Goal: Information Seeking & Learning: Find specific fact

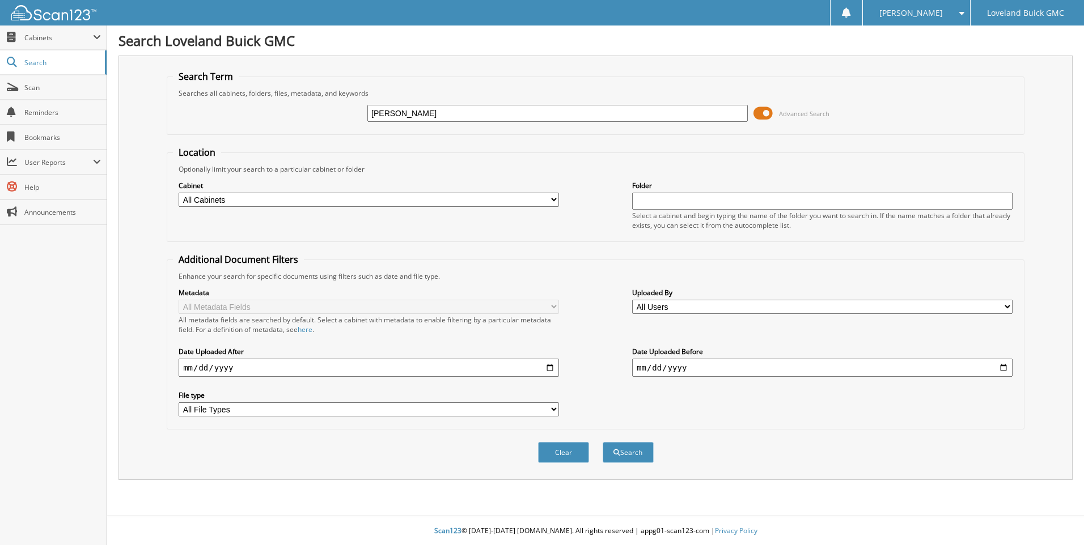
type input "Crisanti"
click at [603, 442] on button "Search" at bounding box center [628, 452] width 51 height 21
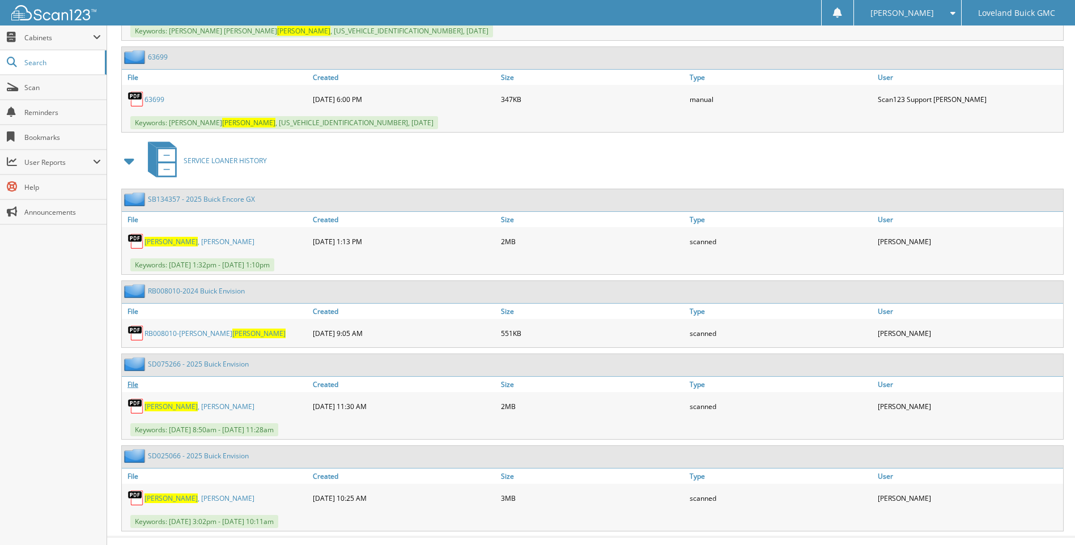
scroll to position [1010, 0]
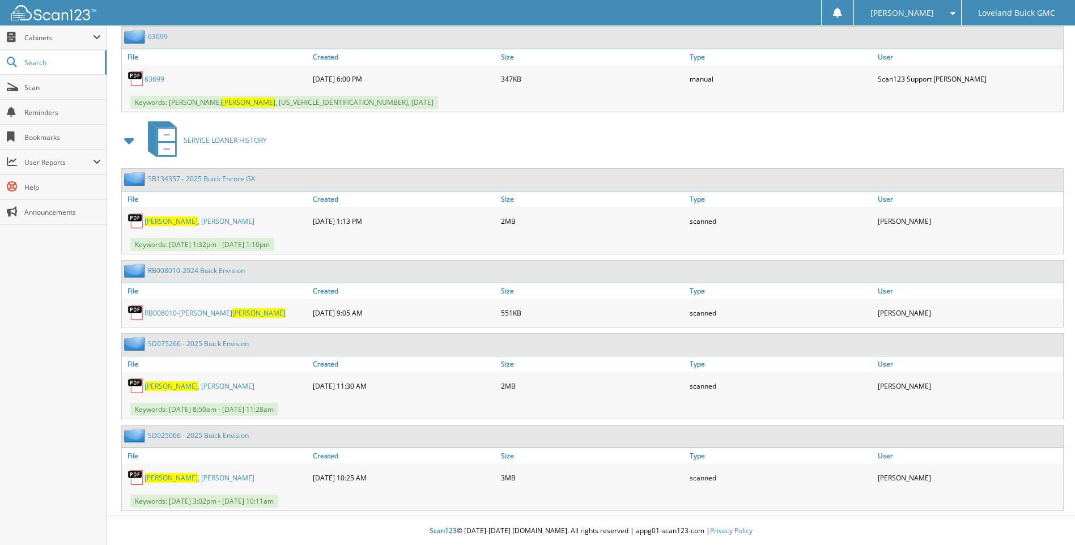
click at [184, 479] on link "Crisanti , Lindsey" at bounding box center [200, 478] width 110 height 10
click at [221, 244] on span "Keywords: 7/3/2025 @ 1:32pm - 07/08/2025 @ 1:10pm" at bounding box center [202, 244] width 144 height 13
click at [247, 245] on span "Keywords: 7/3/2025 @ 1:32pm - 07/08/2025 @ 1:10pm" at bounding box center [202, 244] width 144 height 13
click at [172, 218] on link "Crisanti , Lindsey" at bounding box center [200, 222] width 110 height 10
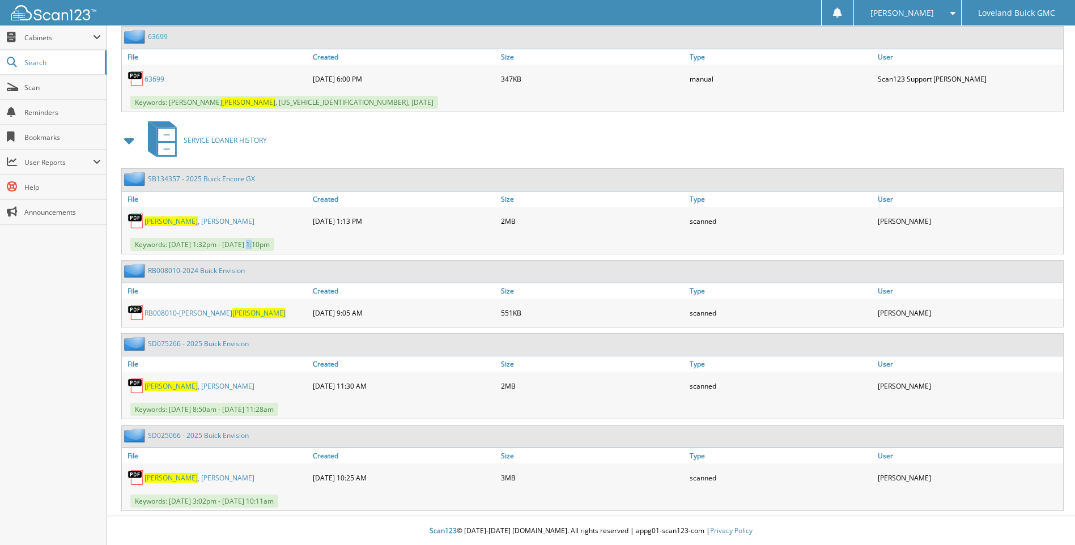
click at [181, 312] on link "RB008010-LINDSAY CRISANTI" at bounding box center [215, 313] width 141 height 10
click at [172, 392] on div "Crisanti , Lindsey" at bounding box center [216, 386] width 188 height 23
click at [174, 388] on link "Crisanti , Lindsey" at bounding box center [200, 387] width 110 height 10
click at [172, 475] on link "Crisanti , Lindsey" at bounding box center [200, 478] width 110 height 10
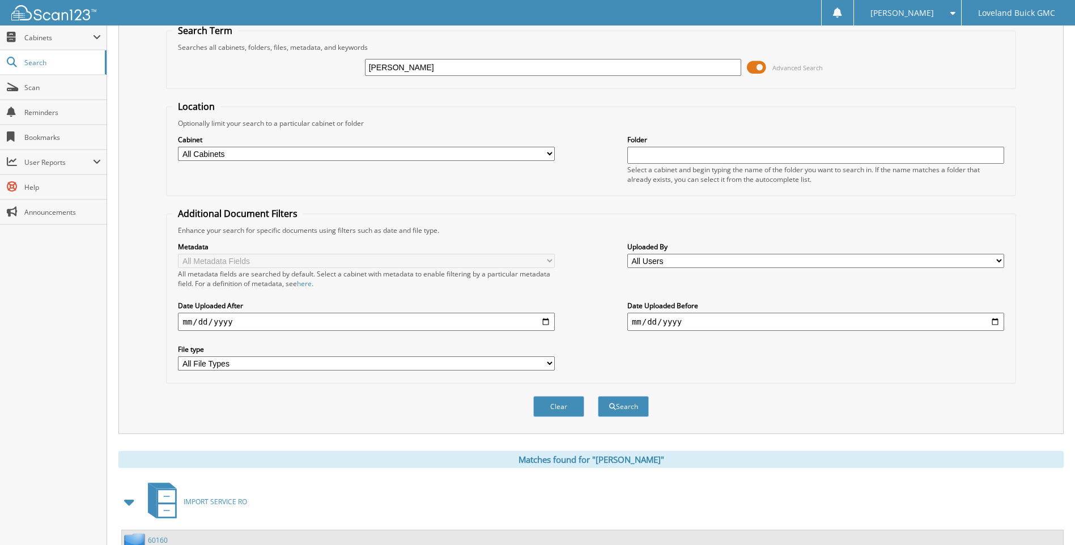
scroll to position [0, 0]
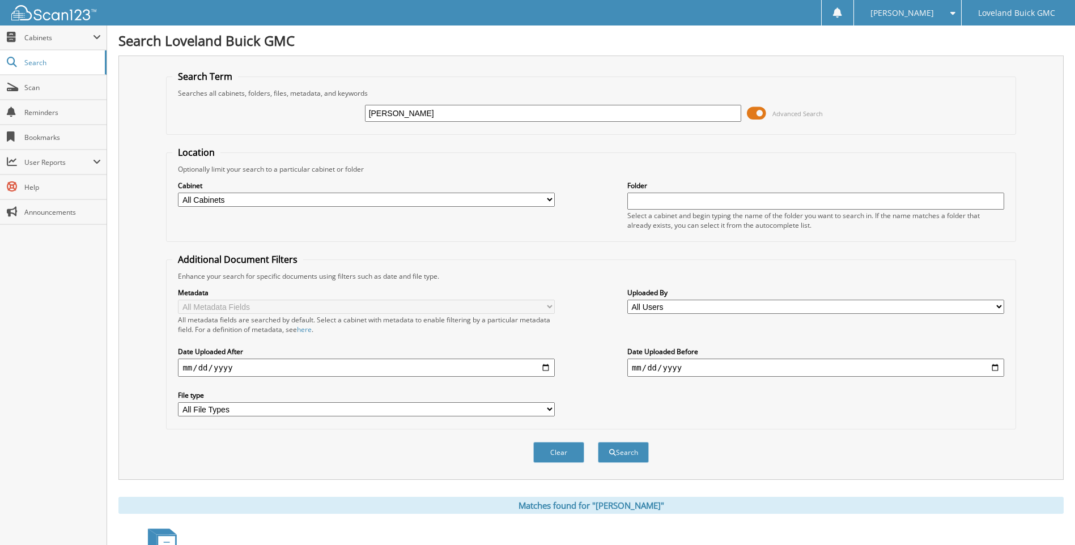
drag, startPoint x: 410, startPoint y: 114, endPoint x: 231, endPoint y: 113, distance: 179.1
click at [231, 113] on div "Crisanti Advanced Search" at bounding box center [590, 113] width 837 height 31
type input "SD025066"
click at [598, 442] on button "Search" at bounding box center [623, 452] width 51 height 21
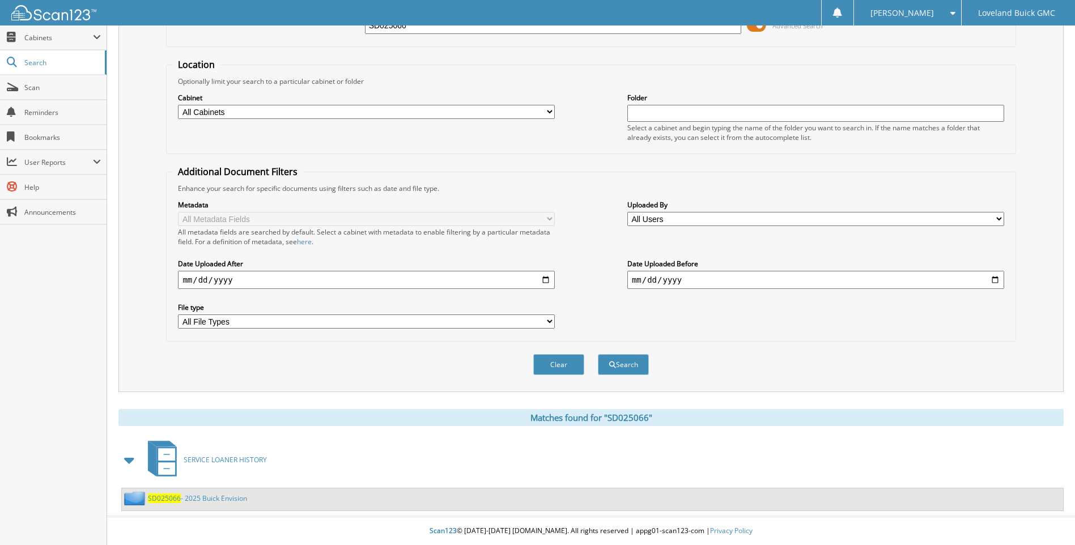
click at [160, 501] on span "SD025066" at bounding box center [164, 499] width 33 height 10
